Goal: Check status: Check status

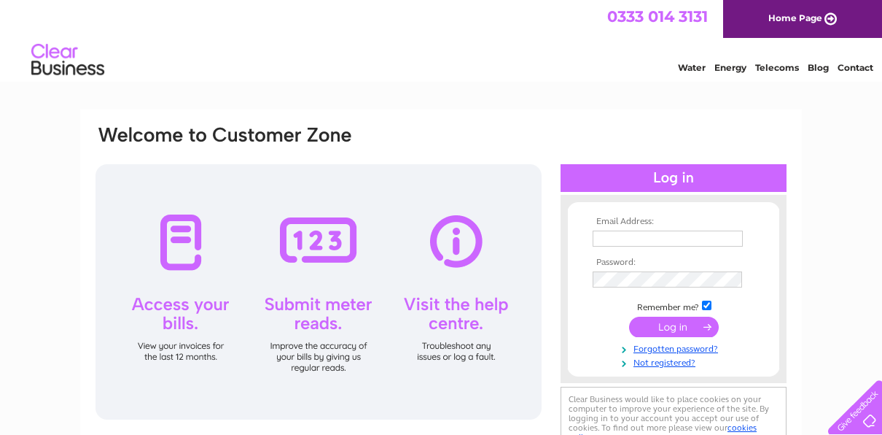
type input "clockwisetravelgroup@gmail.com"
click at [671, 323] on input "submit" at bounding box center [674, 326] width 90 height 20
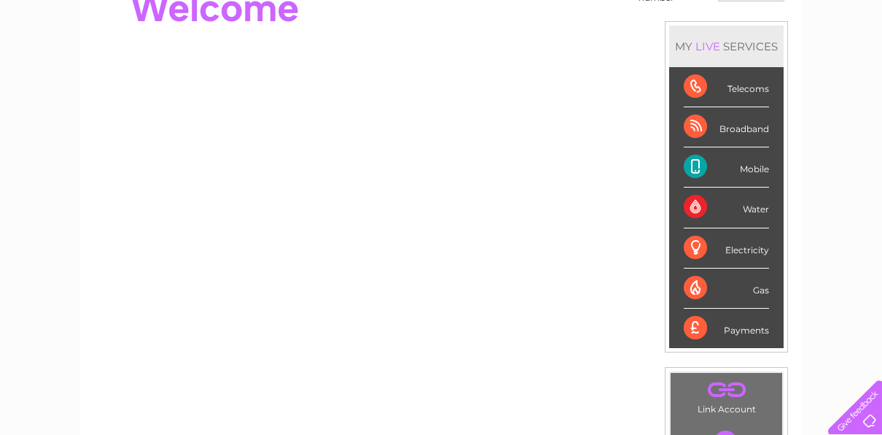
scroll to position [173, 0]
click at [690, 127] on div "Broadband" at bounding box center [726, 128] width 85 height 40
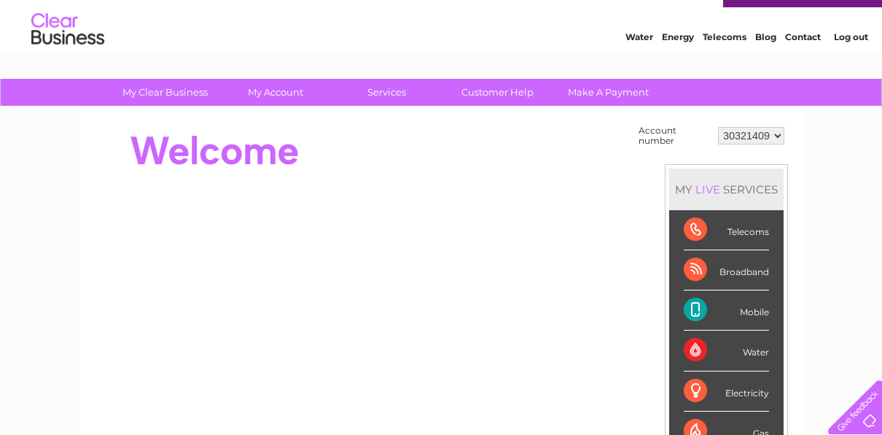
scroll to position [0, 0]
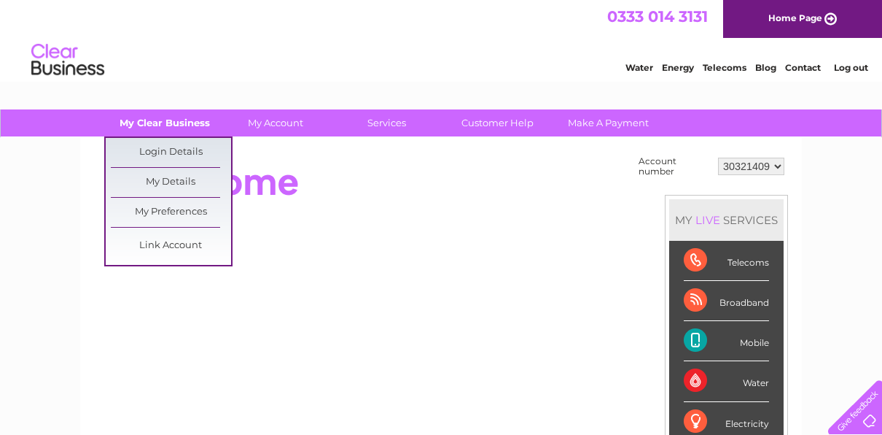
click at [166, 127] on link "My Clear Business" at bounding box center [165, 122] width 120 height 27
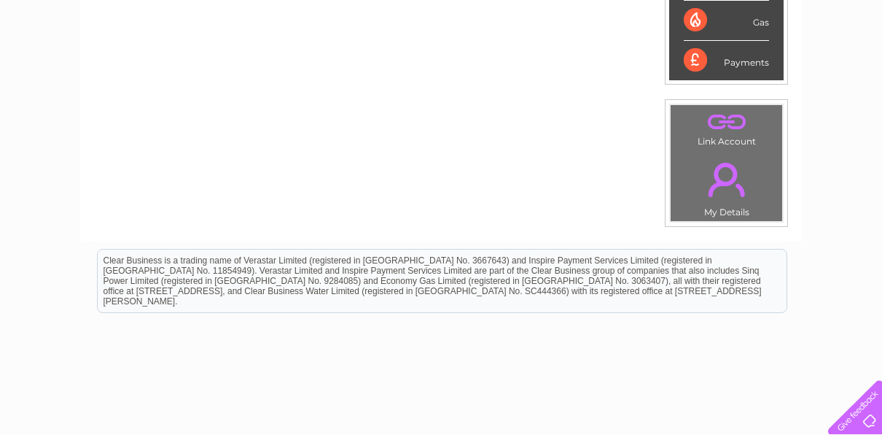
scroll to position [446, 0]
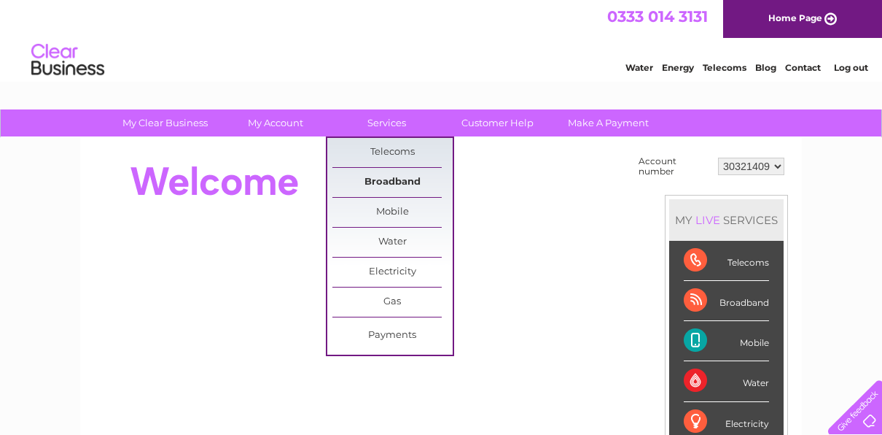
click at [370, 188] on link "Broadband" at bounding box center [392, 182] width 120 height 29
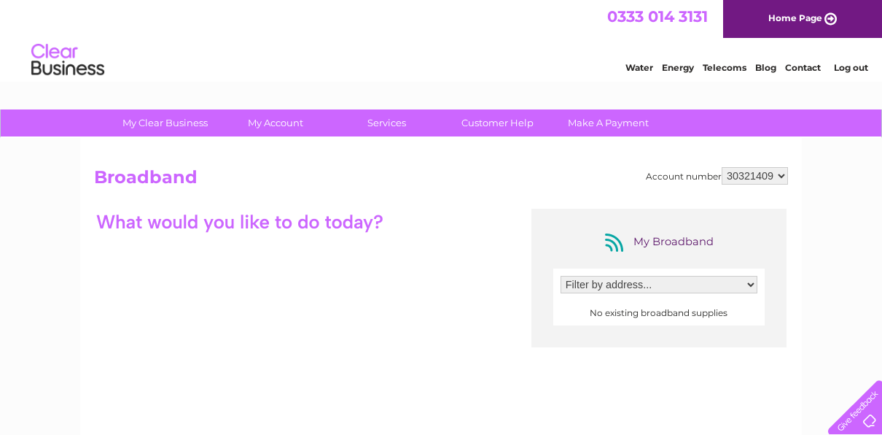
click at [750, 182] on select "30321409" at bounding box center [755, 175] width 66 height 17
click at [750, 289] on select "Filter by address..." at bounding box center [659, 284] width 197 height 17
